Goal: Task Accomplishment & Management: Use online tool/utility

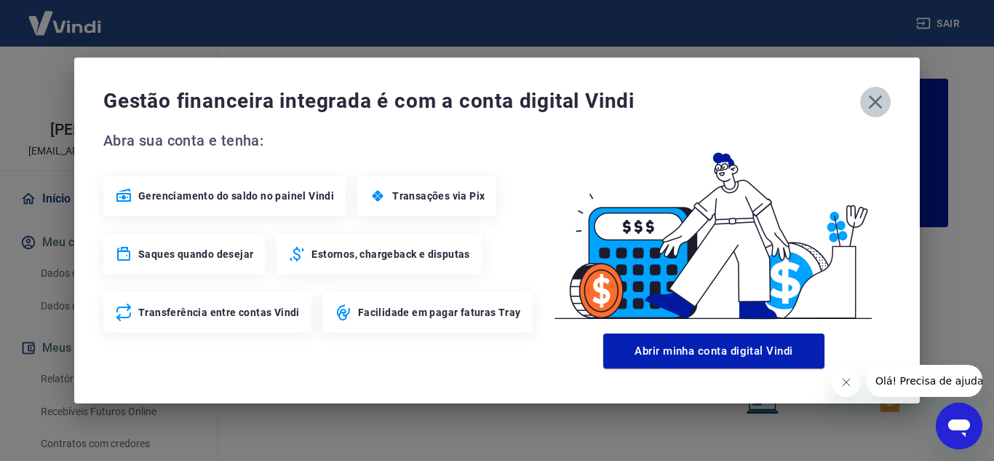
click at [885, 97] on icon "button" at bounding box center [875, 101] width 23 height 23
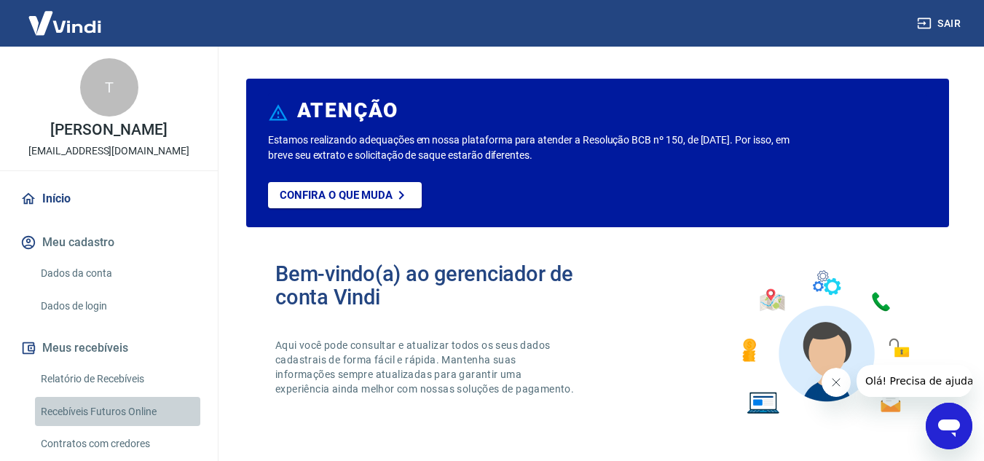
click at [126, 414] on link "Recebíveis Futuros Online" at bounding box center [117, 412] width 165 height 30
